Goal: Information Seeking & Learning: Learn about a topic

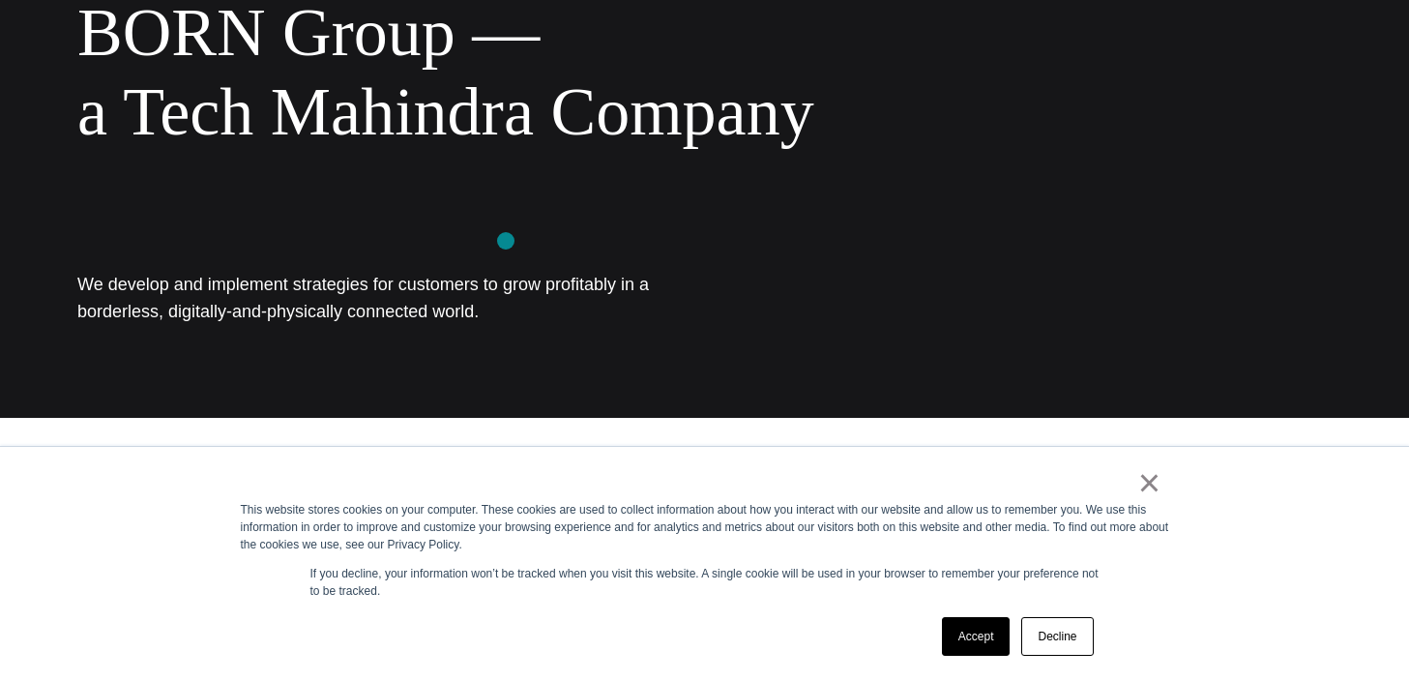
scroll to position [275, 0]
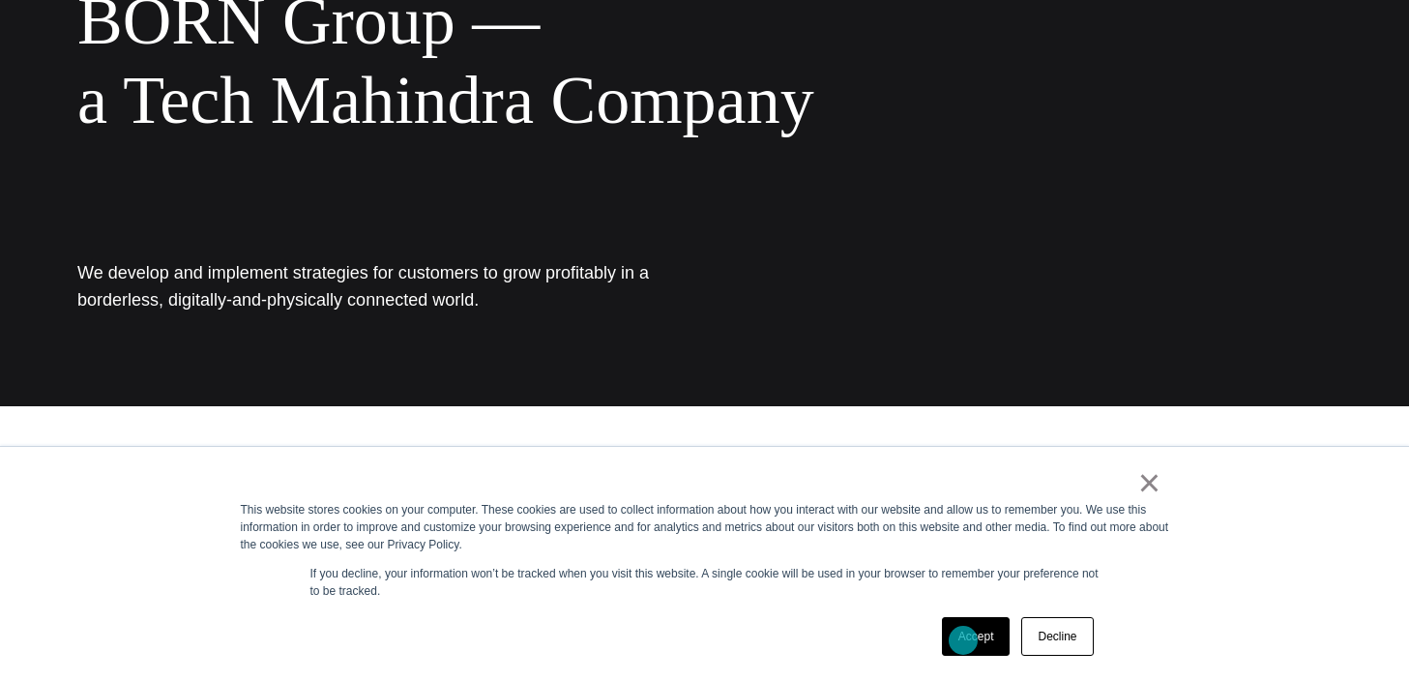
click at [963, 640] on link "Accept" at bounding box center [976, 636] width 69 height 39
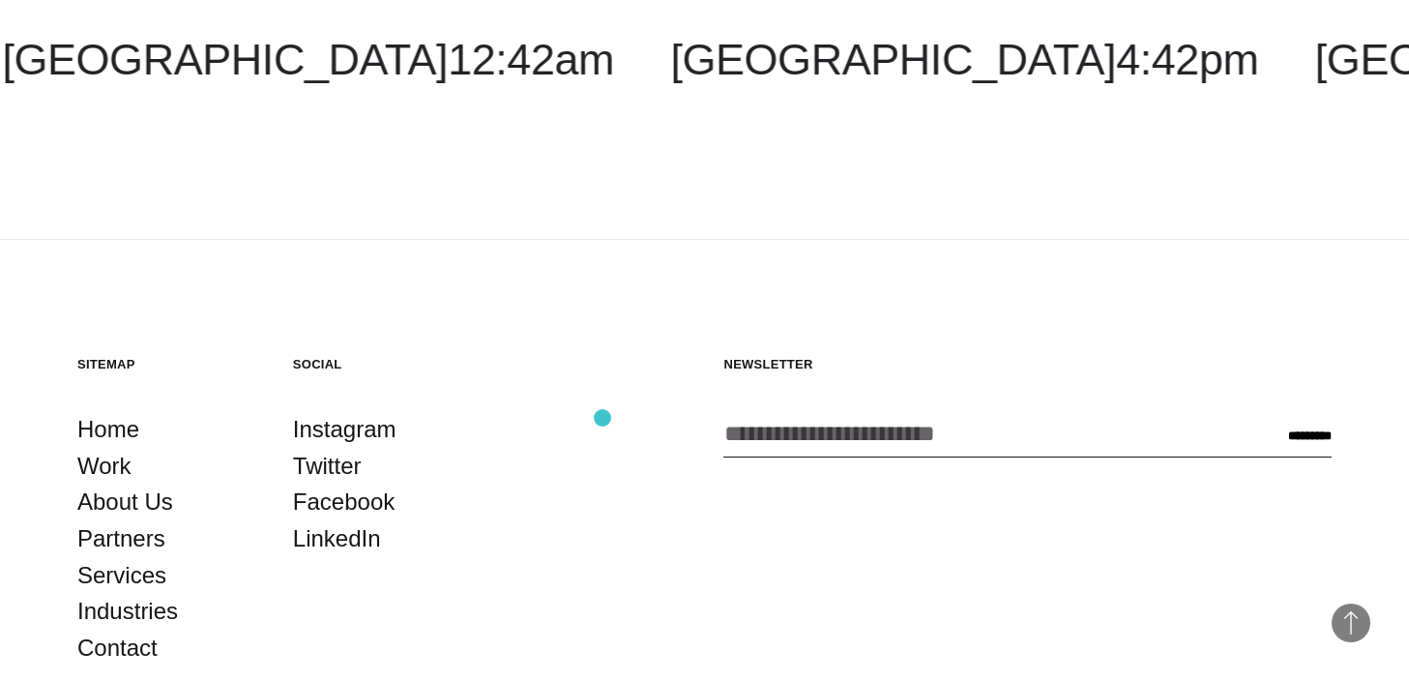
scroll to position [3580, 0]
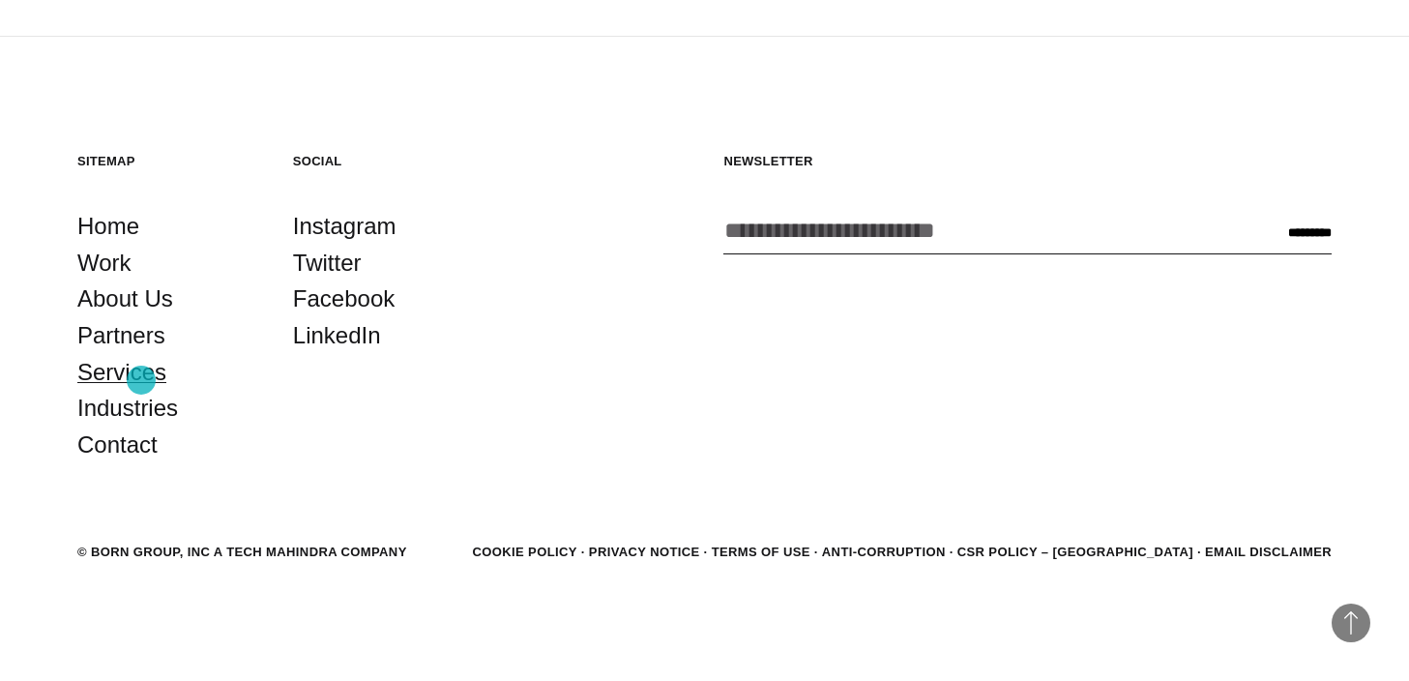
click at [139, 380] on link "Services" at bounding box center [121, 372] width 89 height 37
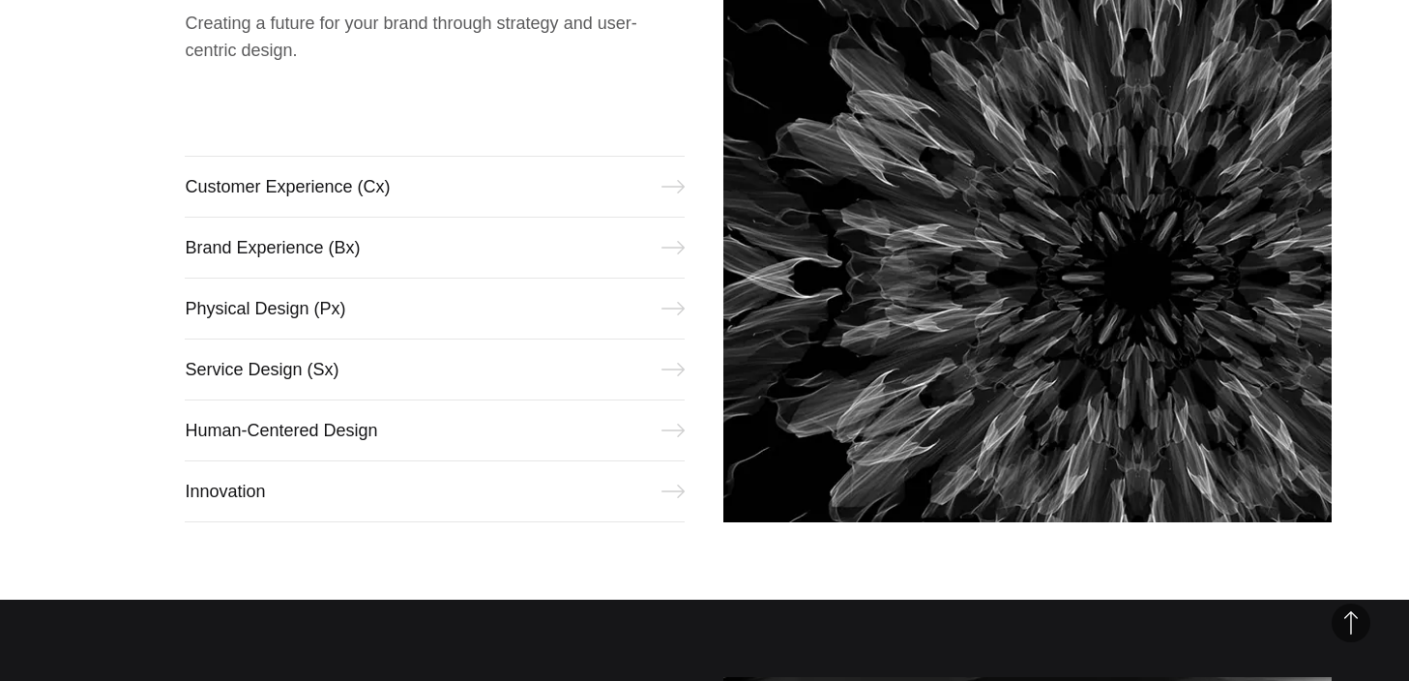
scroll to position [867, 0]
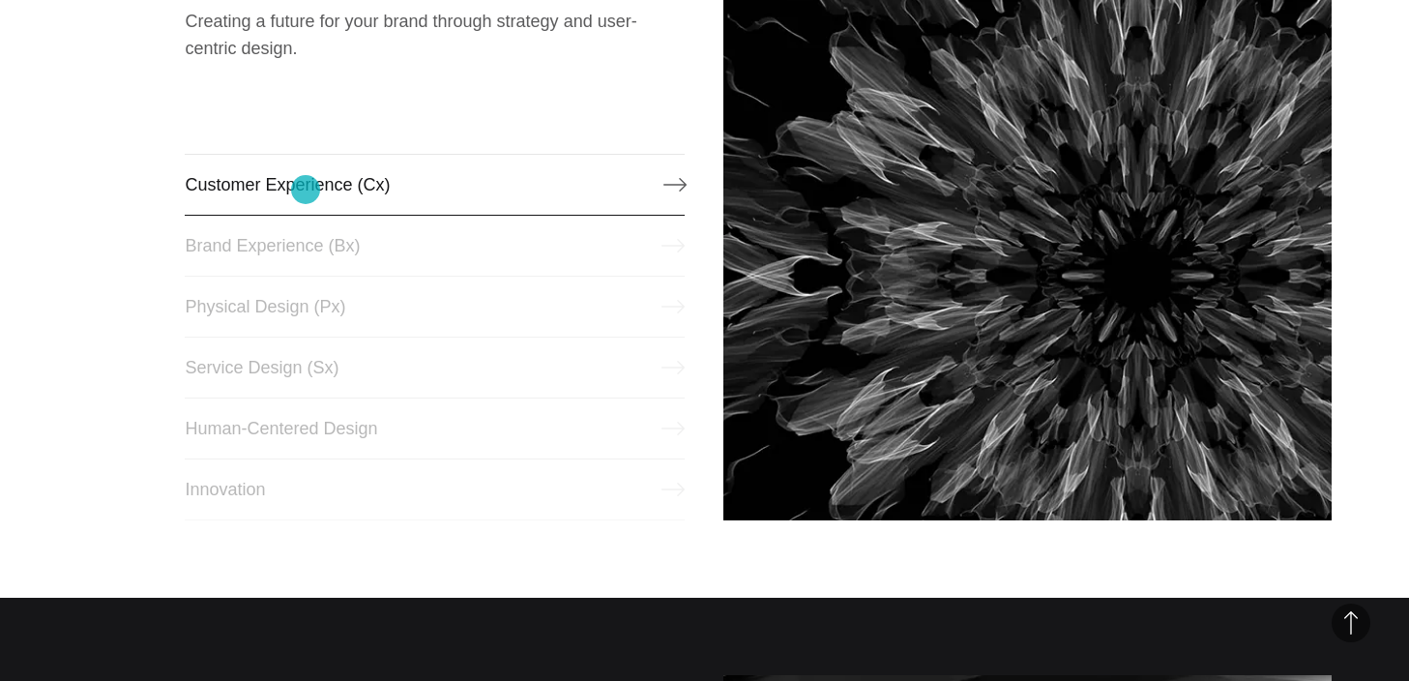
click at [306, 190] on link "Customer Experience (Cx)" at bounding box center [435, 185] width 500 height 62
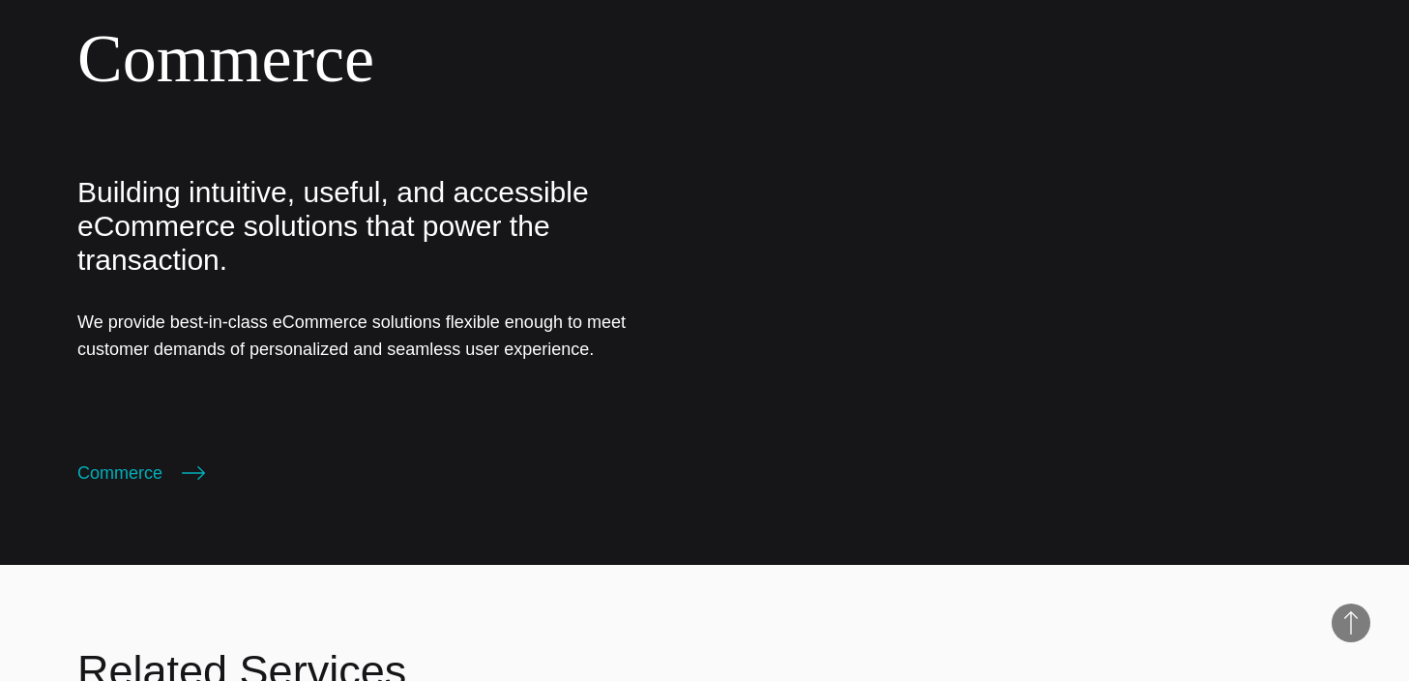
scroll to position [4136, 0]
